Goal: Information Seeking & Learning: Learn about a topic

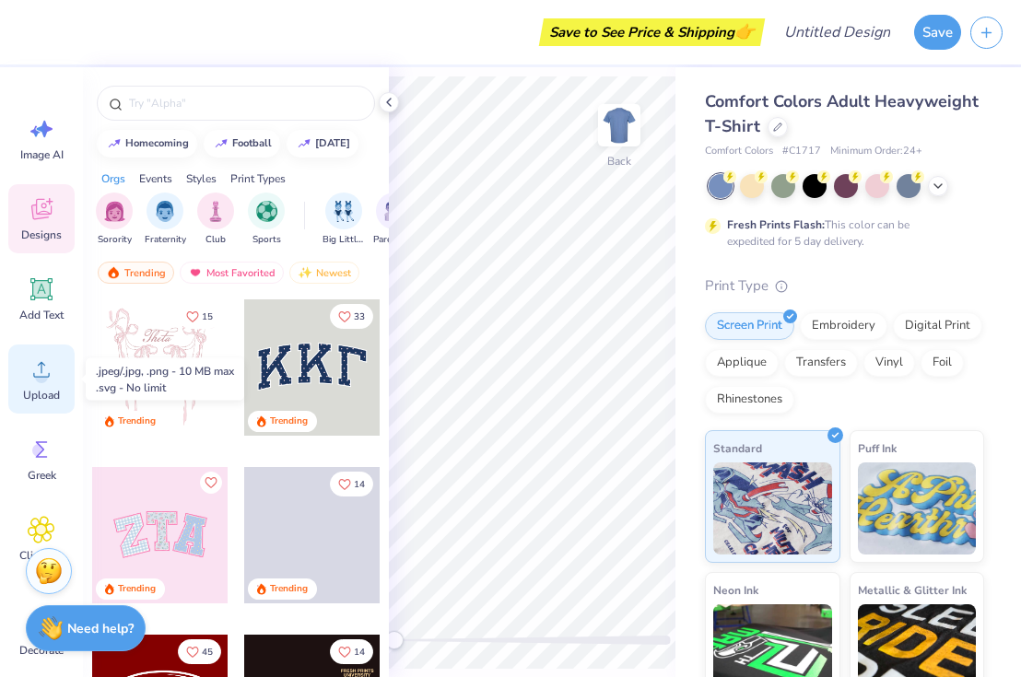
click at [49, 356] on icon at bounding box center [42, 370] width 28 height 28
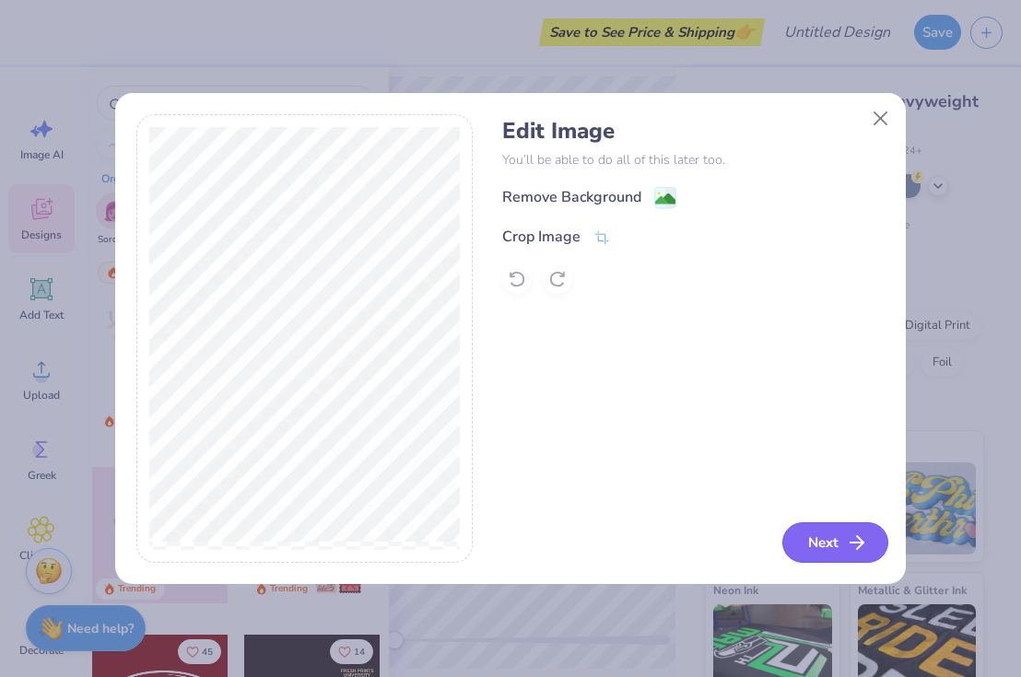
click at [830, 554] on button "Next" at bounding box center [835, 542] width 106 height 41
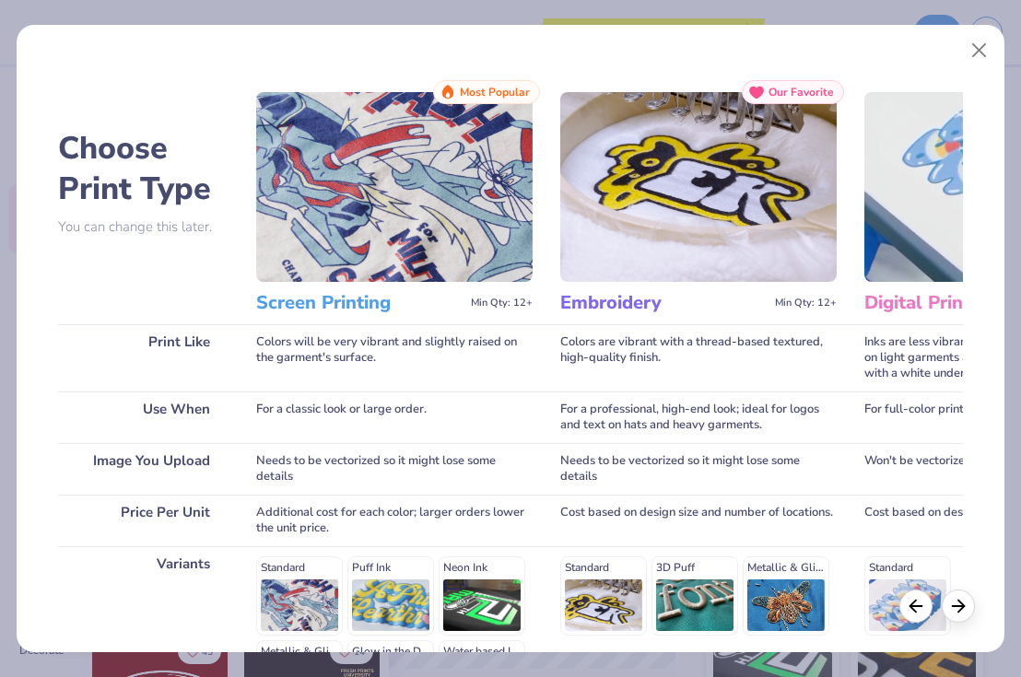
click at [374, 225] on img at bounding box center [394, 187] width 276 height 190
click at [329, 299] on h3 "Screen Printing" at bounding box center [359, 303] width 207 height 24
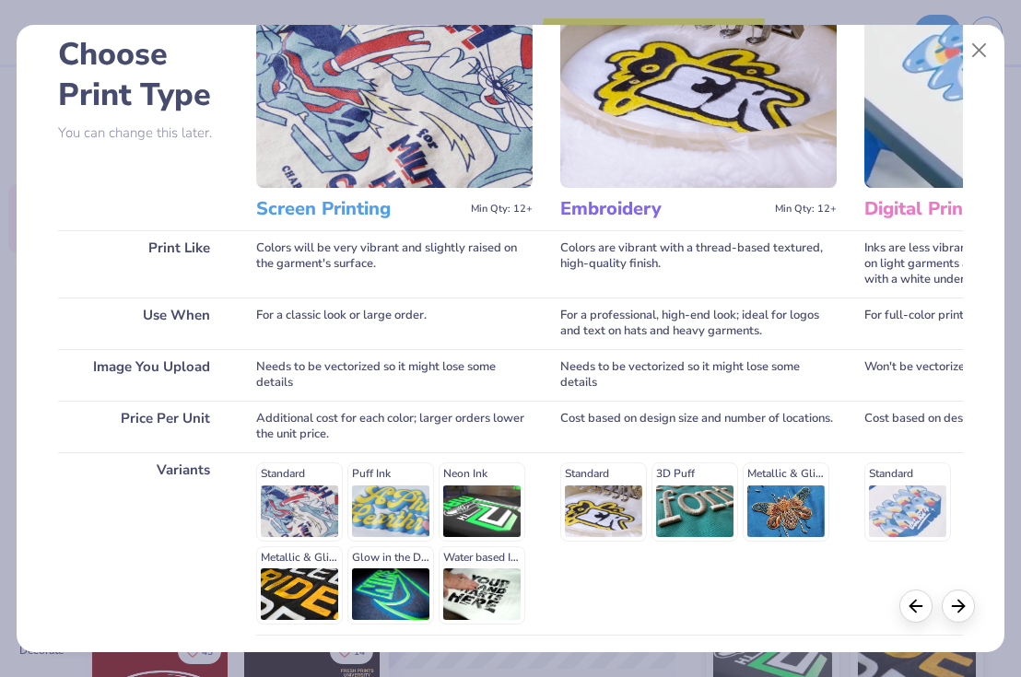
click at [300, 497] on div "Standard Puff Ink Neon Ink Metallic & Glitter Ink Glow in the Dark Ink Water ba…" at bounding box center [394, 543] width 276 height 162
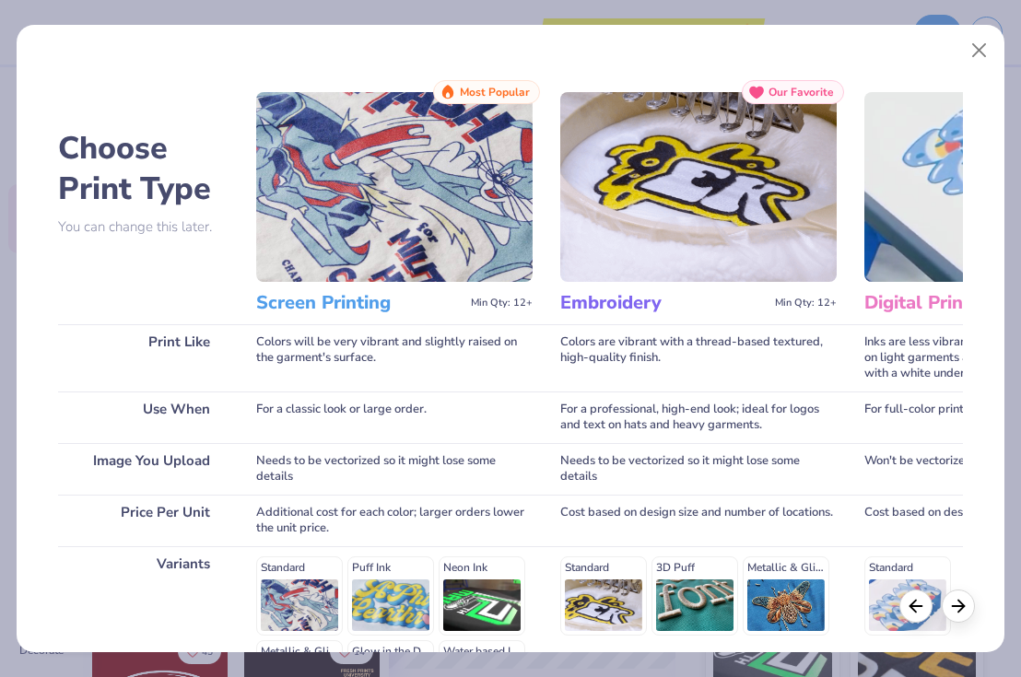
scroll to position [0, 0]
click at [993, 47] on button "Close" at bounding box center [979, 50] width 35 height 35
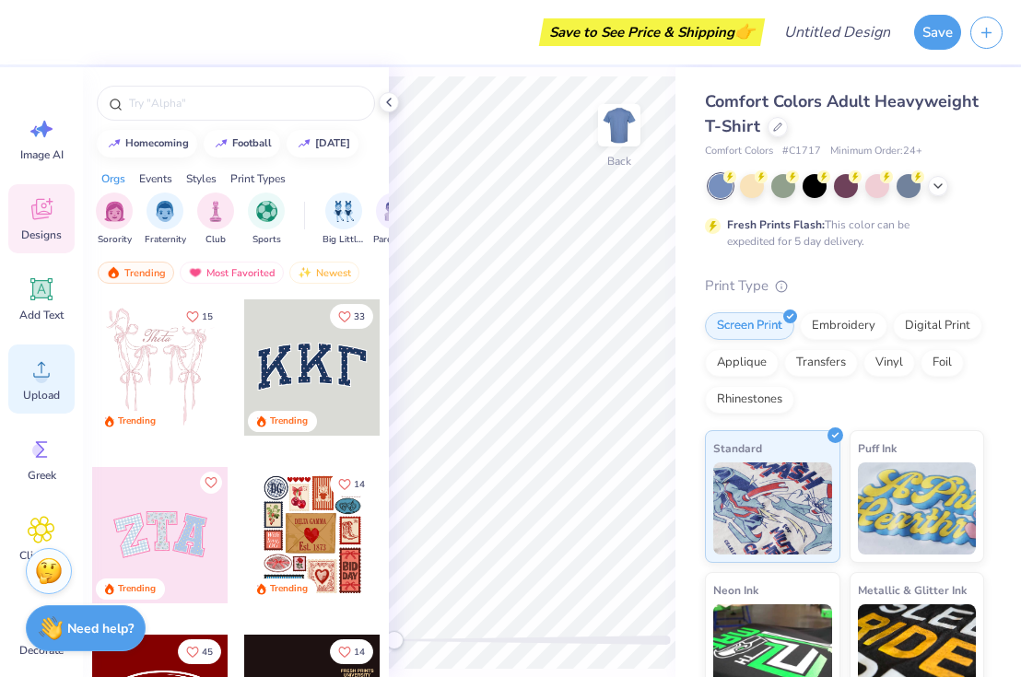
click at [40, 367] on icon at bounding box center [42, 370] width 28 height 28
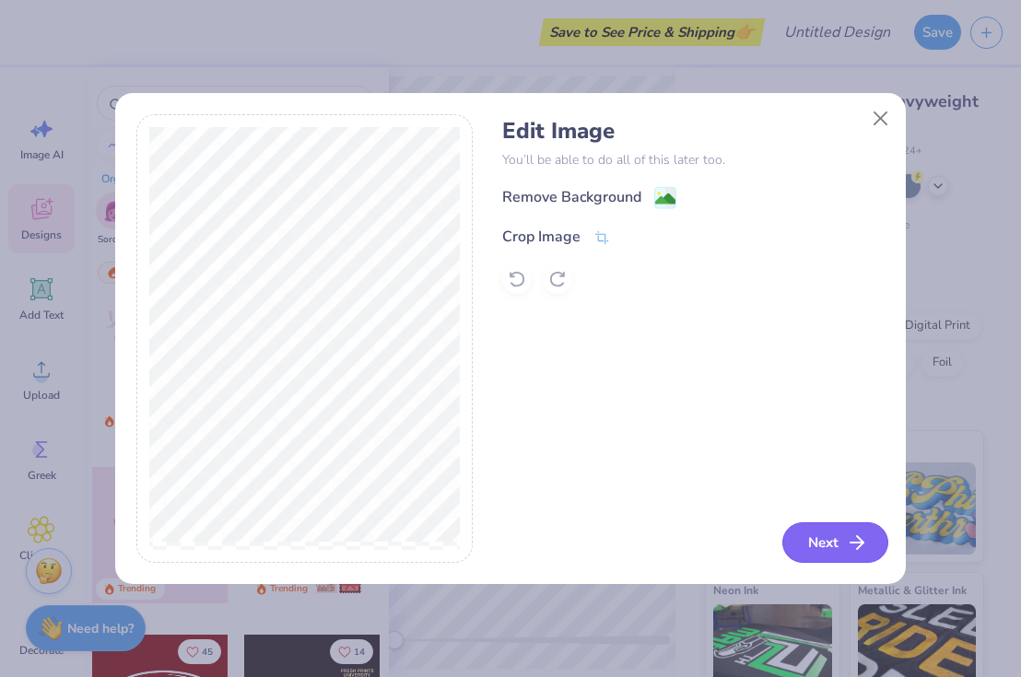
click at [826, 535] on button "Next" at bounding box center [835, 542] width 106 height 41
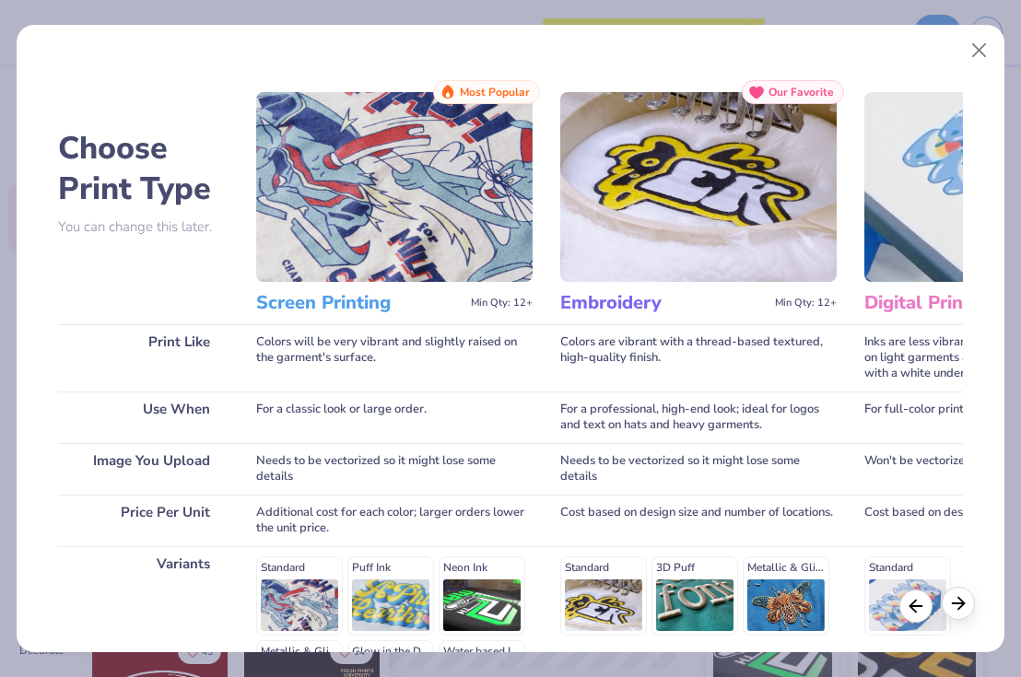
click at [956, 605] on icon at bounding box center [958, 603] width 20 height 20
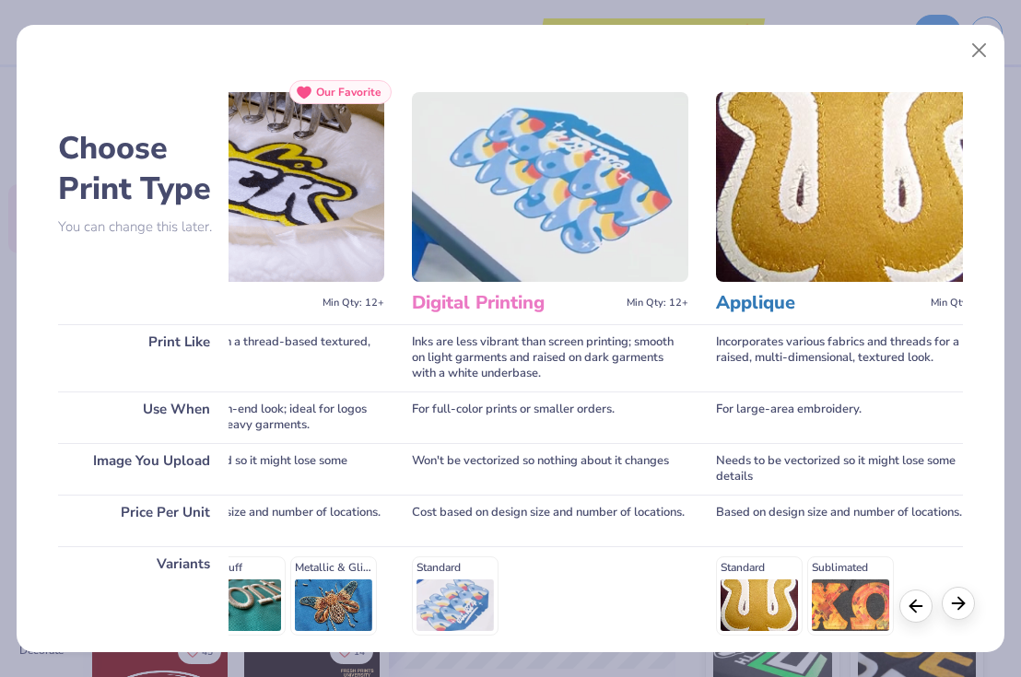
click at [956, 604] on icon at bounding box center [958, 603] width 20 height 20
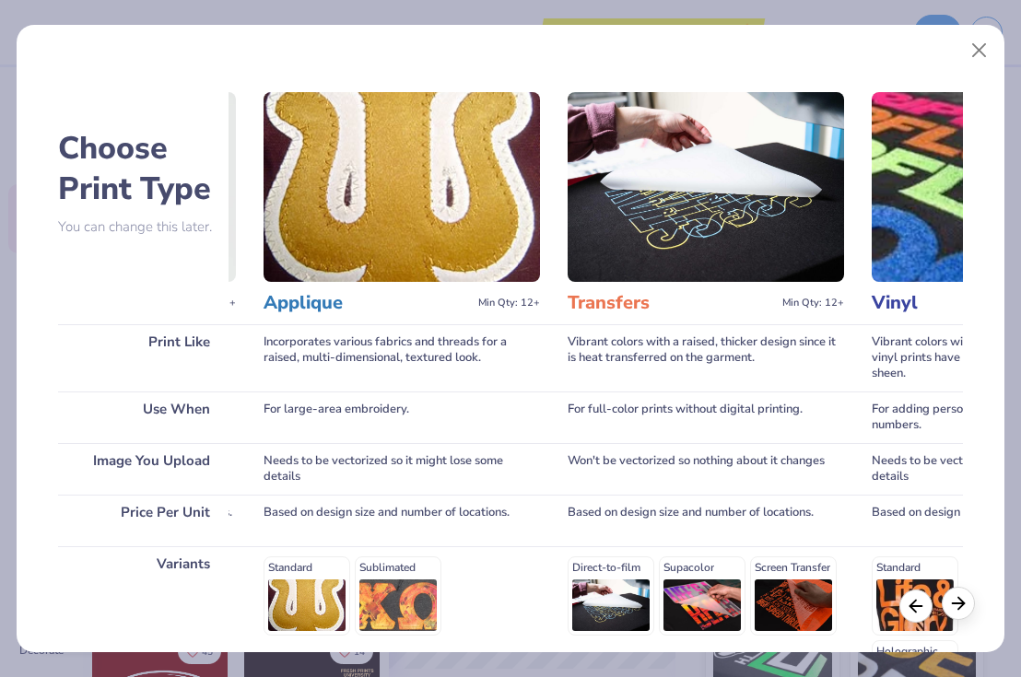
click at [956, 604] on icon at bounding box center [958, 603] width 20 height 20
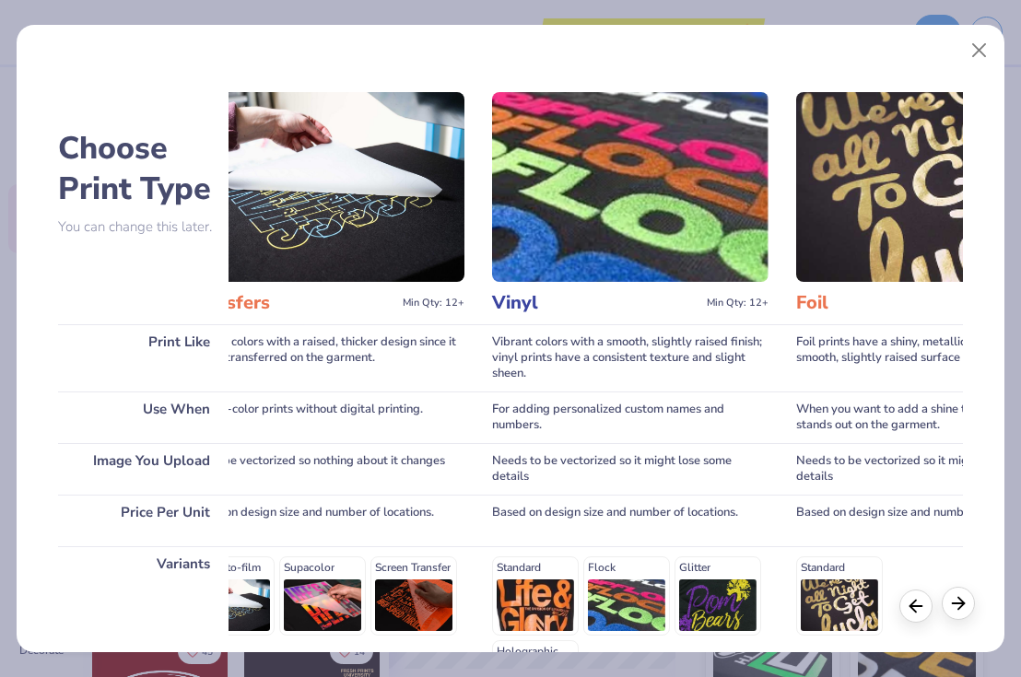
click at [956, 604] on icon at bounding box center [958, 603] width 20 height 20
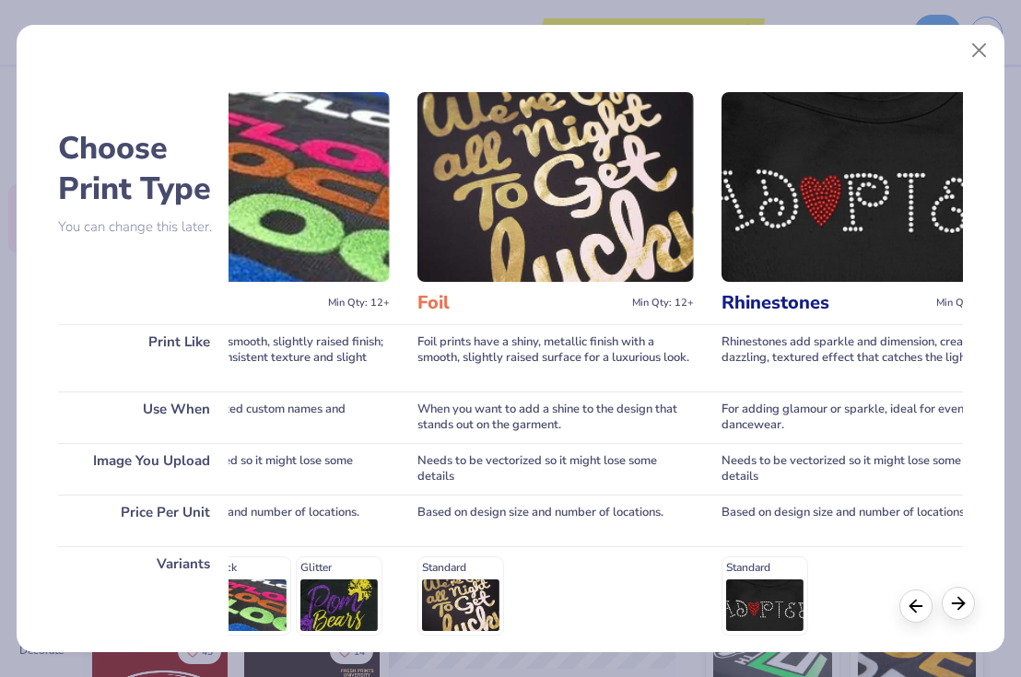
click at [956, 604] on icon at bounding box center [958, 603] width 20 height 20
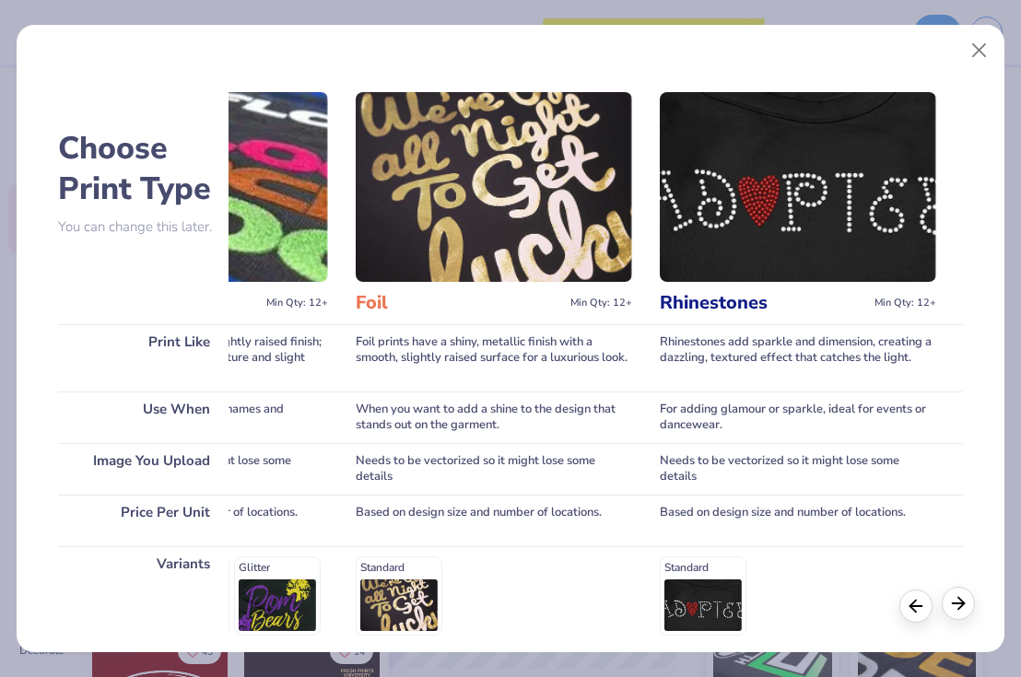
click at [956, 604] on icon at bounding box center [958, 603] width 20 height 20
click at [972, 52] on button "Close" at bounding box center [979, 50] width 35 height 35
